Goal: Task Accomplishment & Management: Use online tool/utility

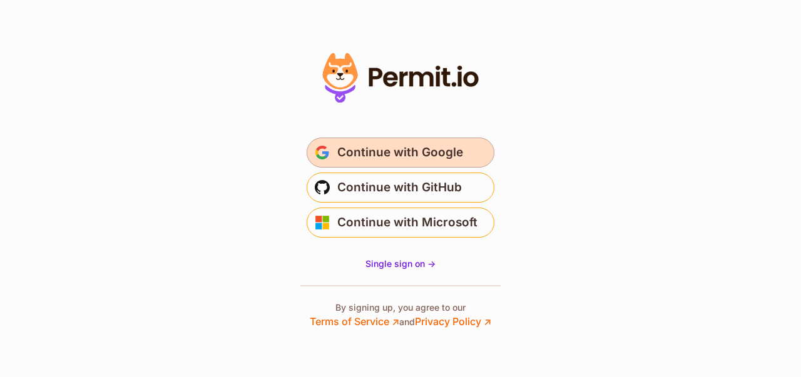
click at [407, 147] on span "Continue with Google" at bounding box center [400, 153] width 126 height 20
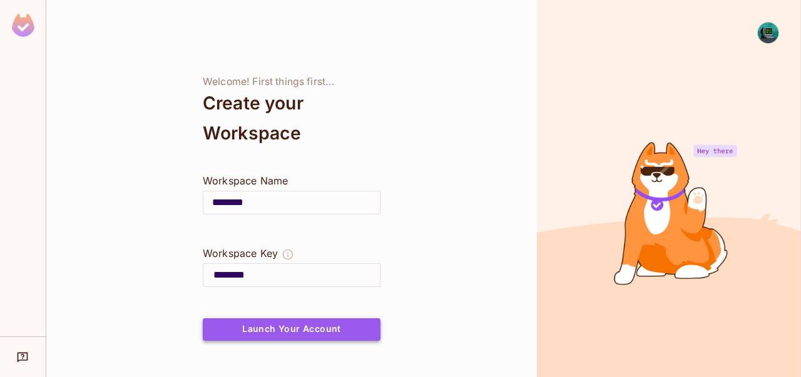
click at [314, 328] on button "Launch Your Account" at bounding box center [292, 329] width 178 height 23
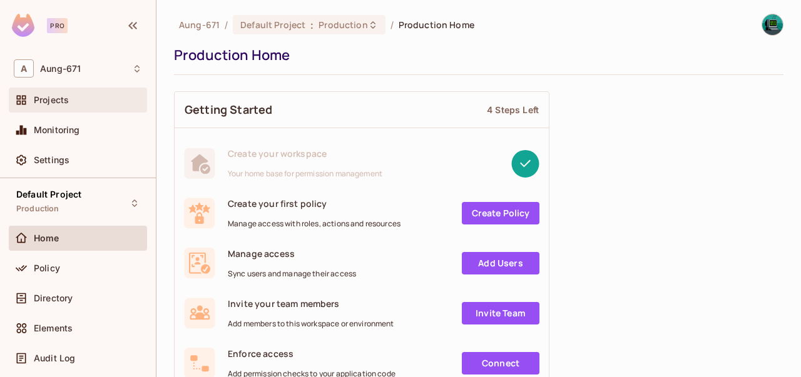
click at [46, 95] on span "Projects" at bounding box center [51, 100] width 35 height 10
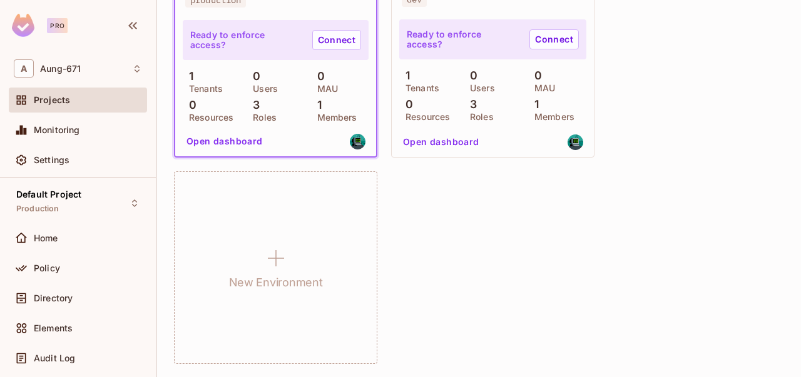
scroll to position [17, 0]
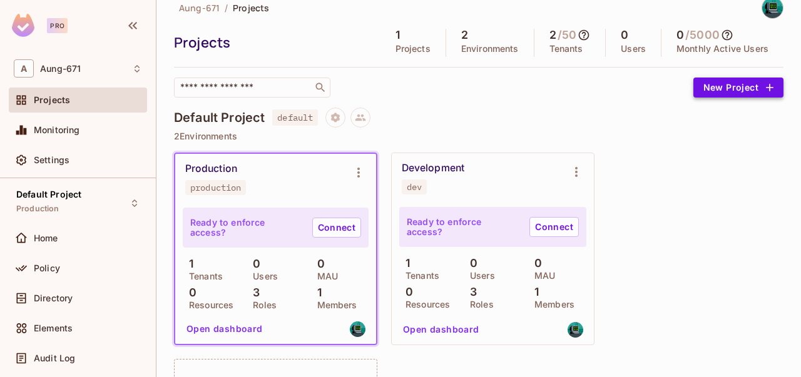
click at [705, 84] on button "New Project" at bounding box center [738, 88] width 90 height 20
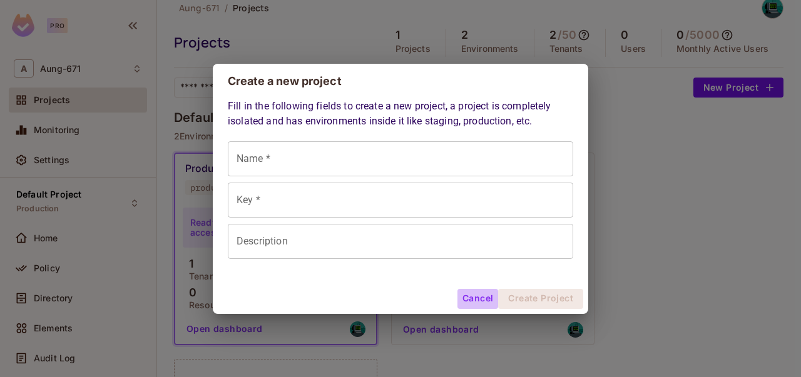
click at [479, 298] on button "Cancel" at bounding box center [477, 299] width 41 height 20
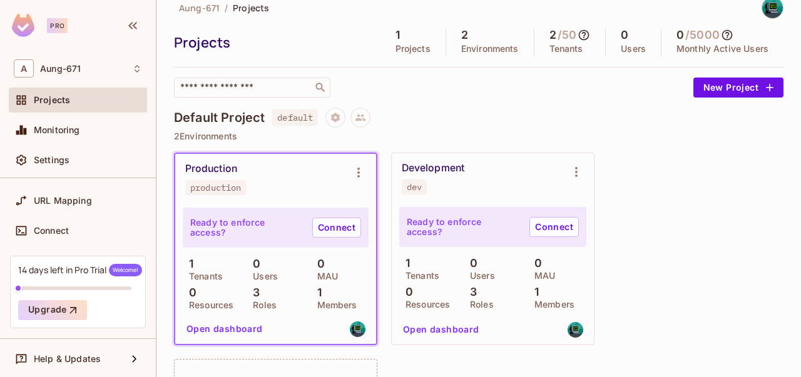
scroll to position [0, 0]
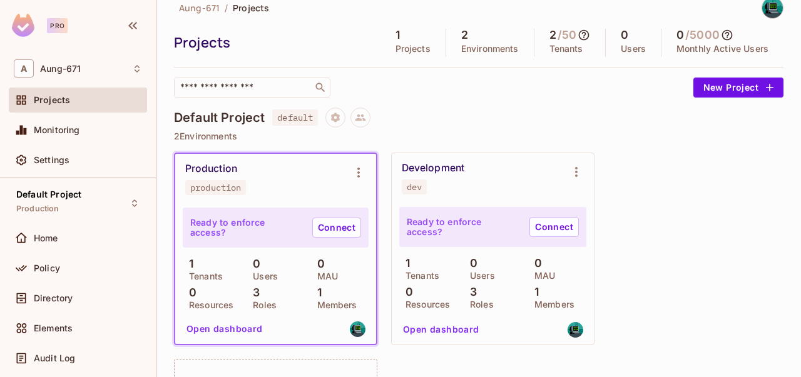
click at [222, 329] on button "Open dashboard" at bounding box center [224, 329] width 86 height 20
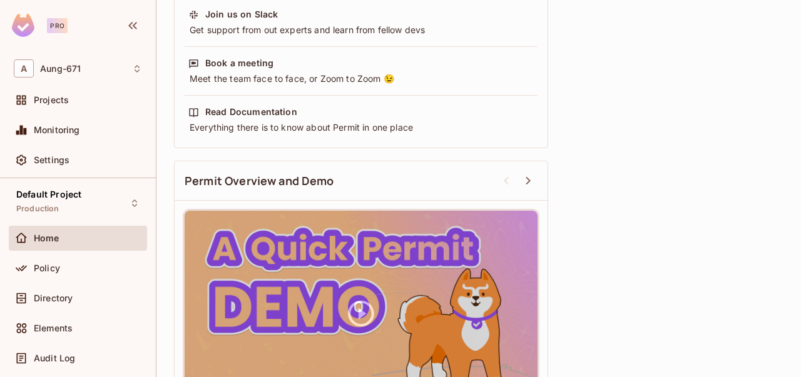
scroll to position [512, 0]
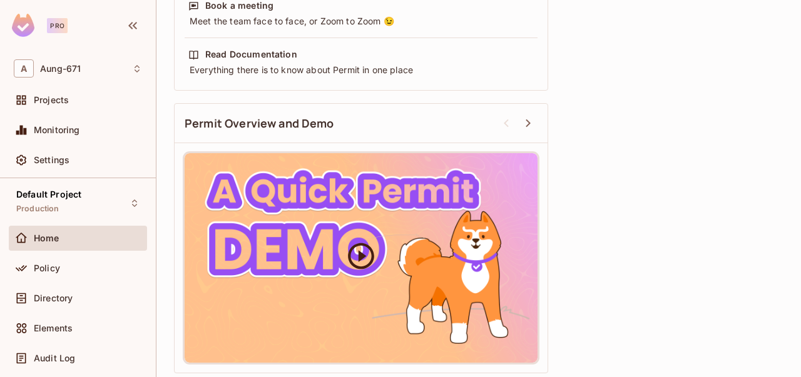
click at [360, 249] on icon at bounding box center [361, 256] width 26 height 26
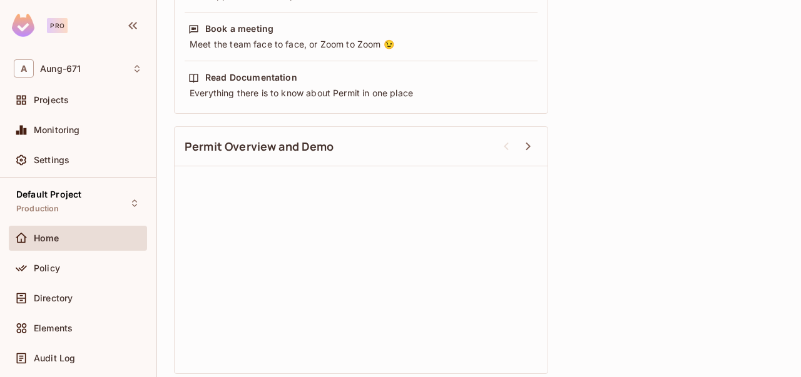
scroll to position [229, 0]
